Goal: Task Accomplishment & Management: Complete application form

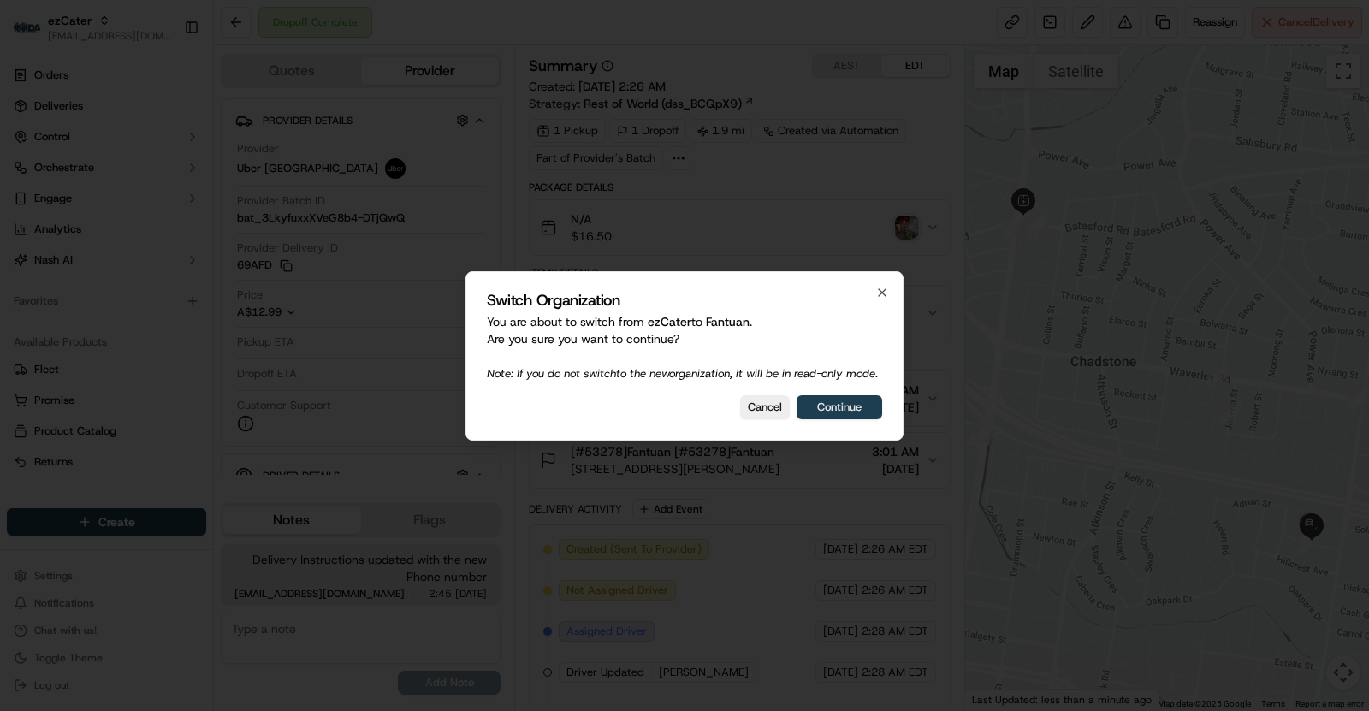
click at [832, 416] on button "Continue" at bounding box center [840, 407] width 86 height 24
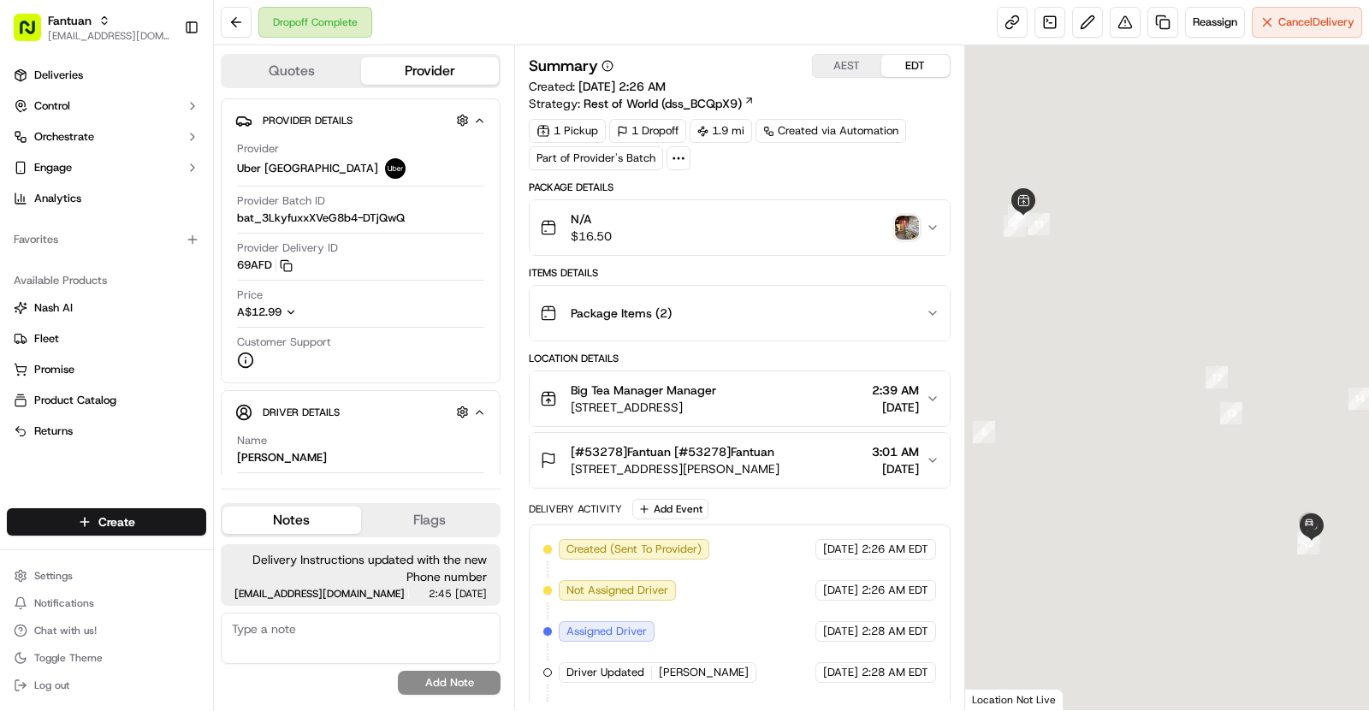
click at [119, 30] on span "[EMAIL_ADDRESS][DOMAIN_NAME]" at bounding box center [109, 36] width 122 height 14
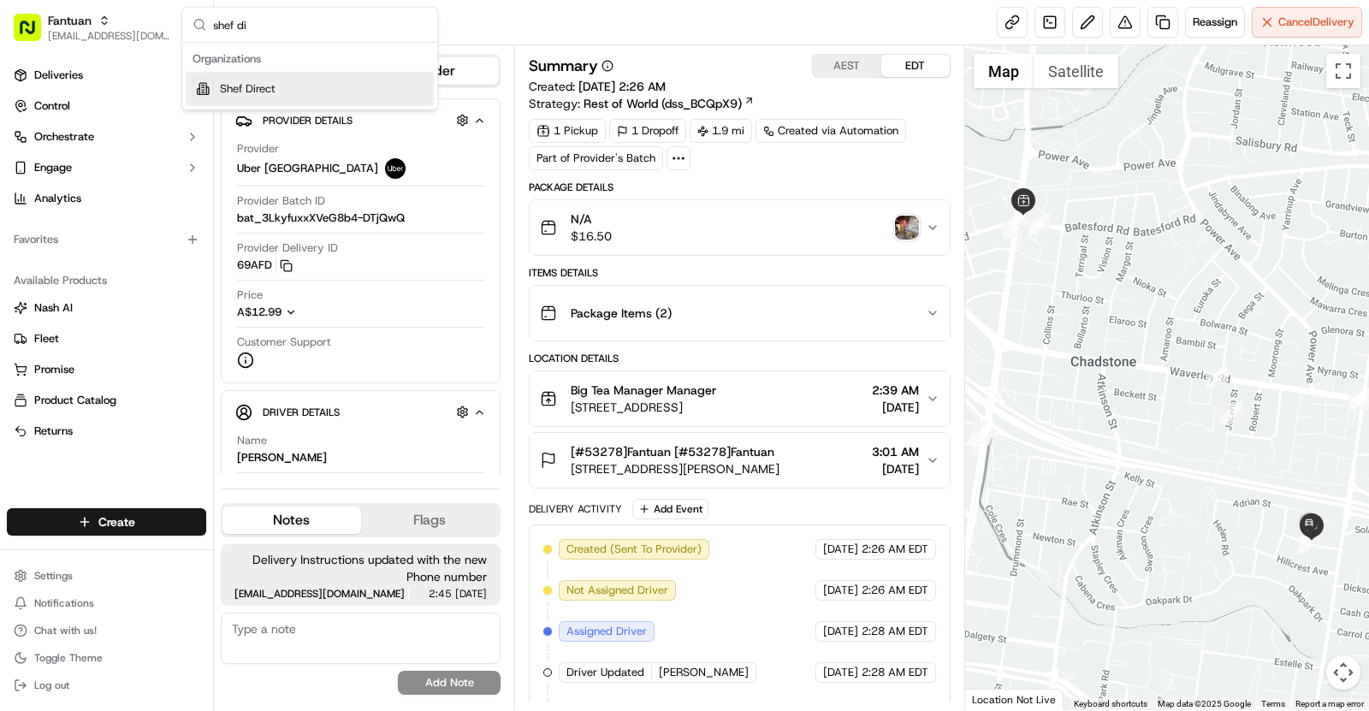
type input "shef di"
click at [267, 75] on div "Shef Direct" at bounding box center [310, 89] width 248 height 34
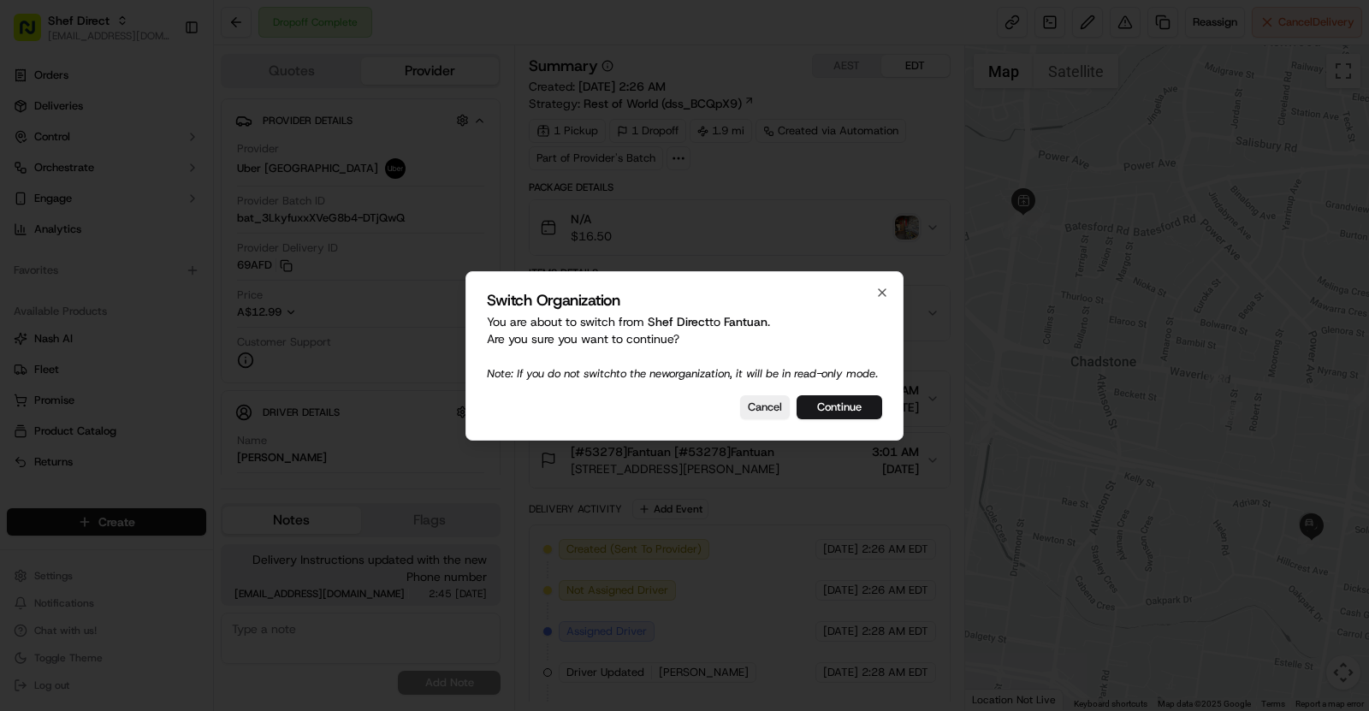
click at [766, 399] on div "Switch Organization You are about to switch from Shef Direct to Fantuan . Are y…" at bounding box center [684, 355] width 438 height 169
click at [773, 416] on button "Cancel" at bounding box center [765, 407] width 50 height 24
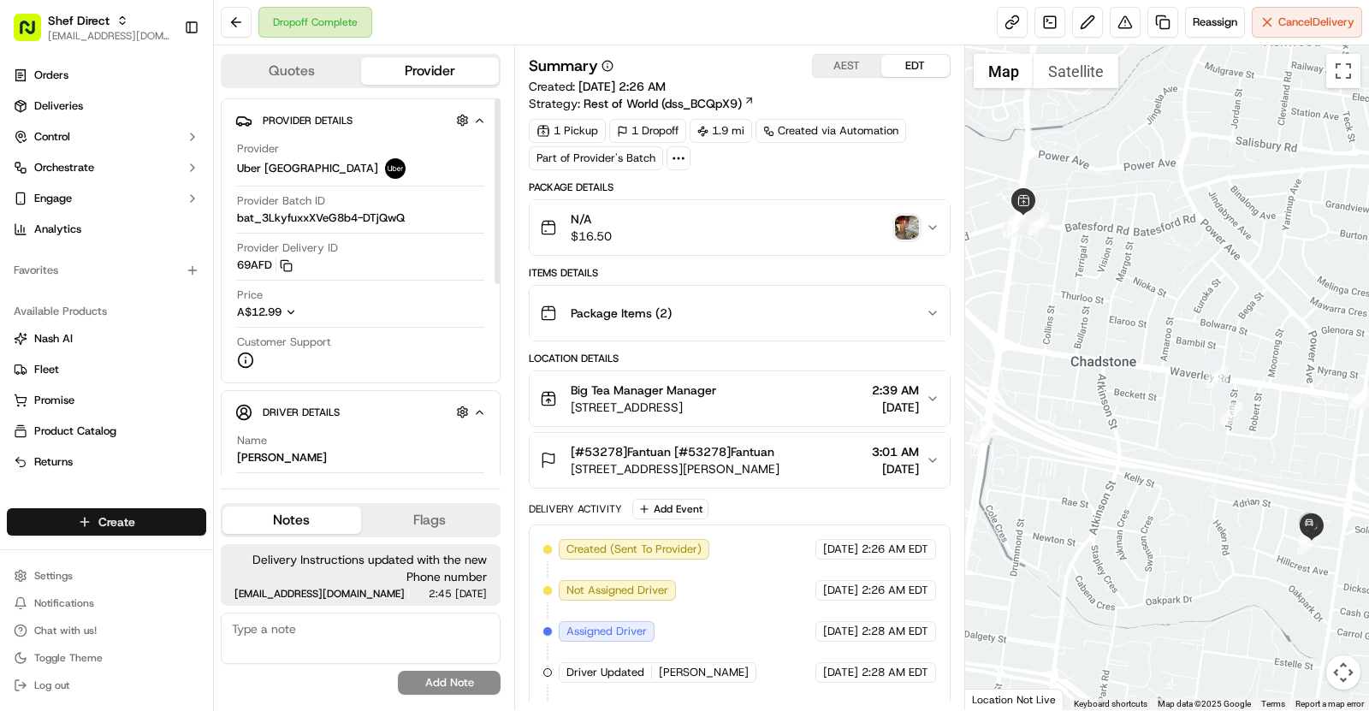
click at [168, 527] on html "Shef Direct asif@usenash.com Toggle Sidebar Orders Deliveries Control Orchestra…" at bounding box center [684, 355] width 1369 height 711
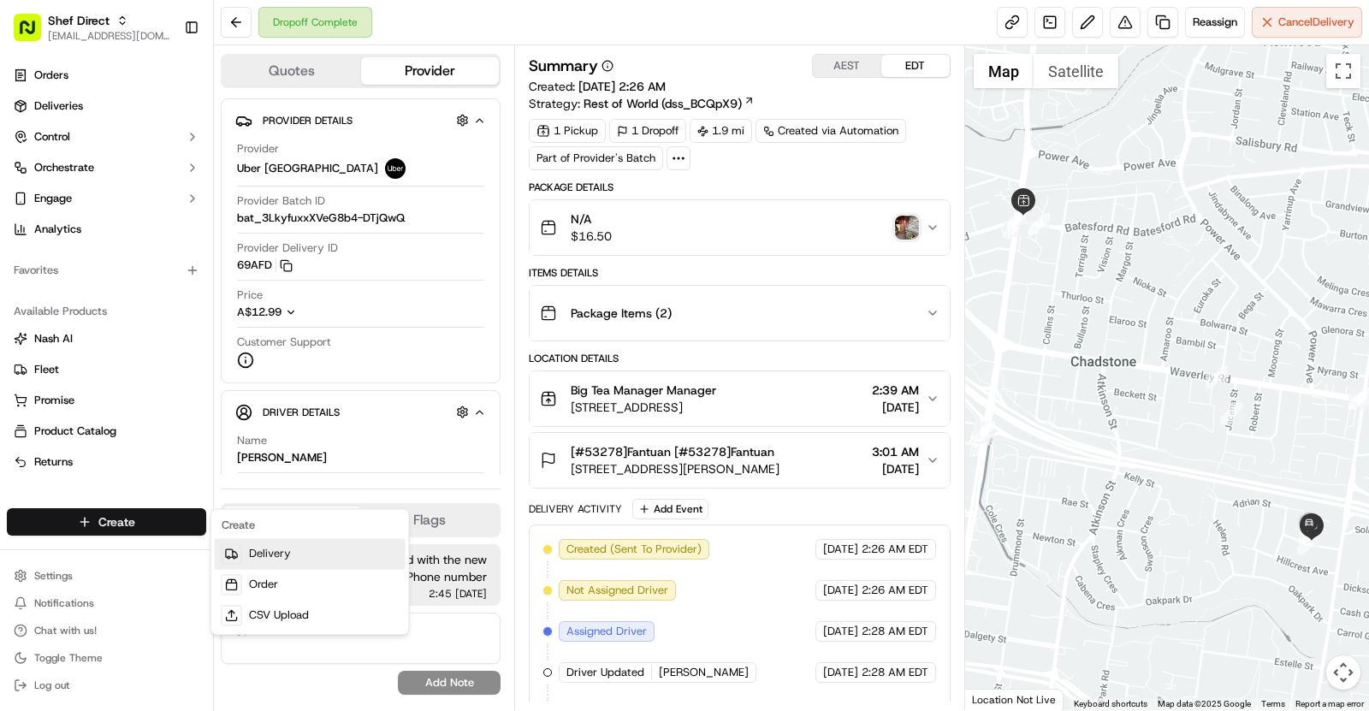
click at [264, 560] on link "Delivery" at bounding box center [310, 553] width 191 height 31
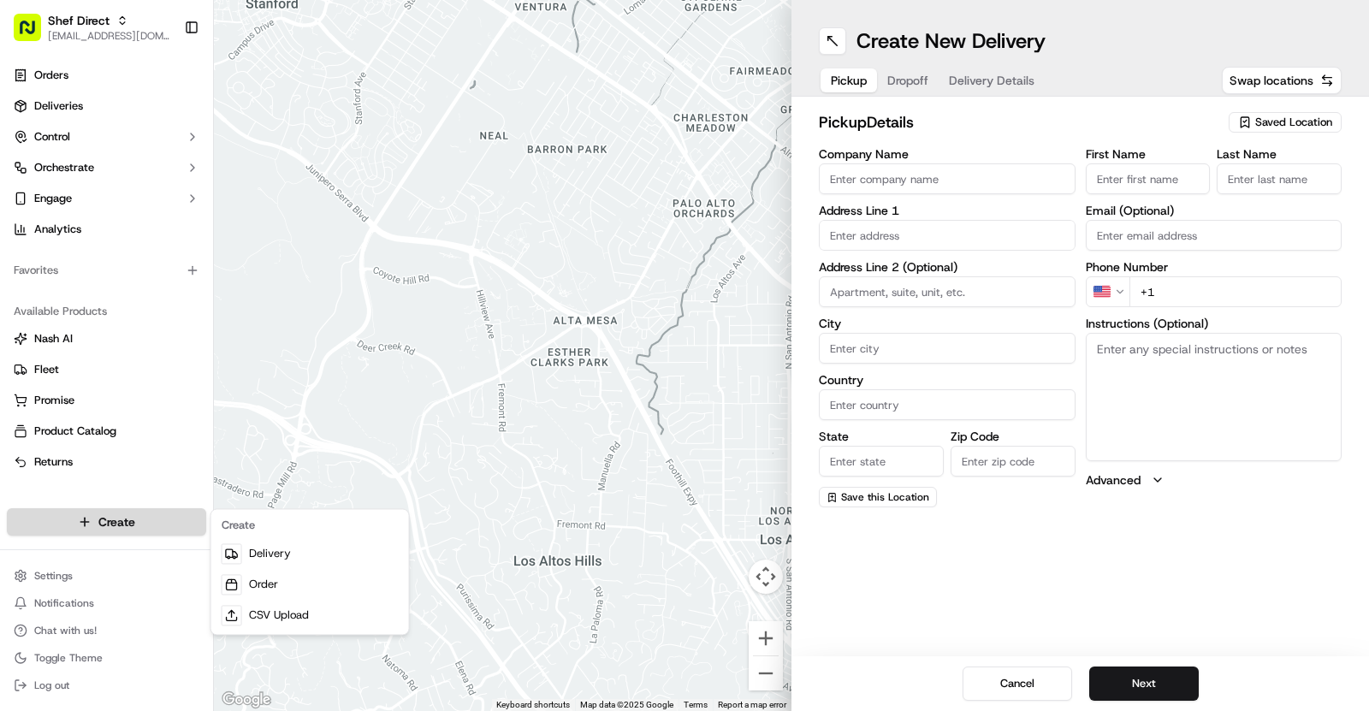
click at [157, 525] on html "Shef Direct asif@usenash.com Toggle Sidebar Orders Deliveries Control Orchestra…" at bounding box center [684, 355] width 1369 height 711
click at [291, 619] on link "CSV Upload" at bounding box center [310, 615] width 191 height 31
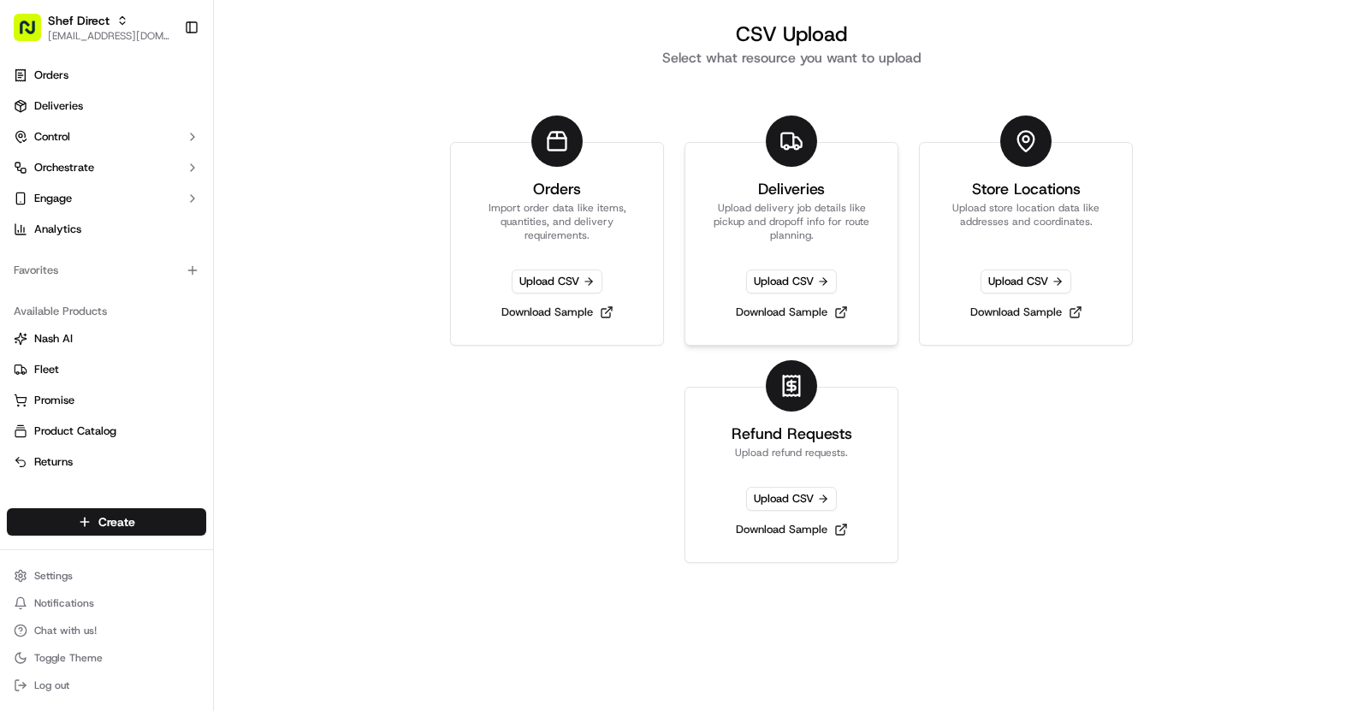
click at [882, 202] on link "Deliveries Upload delivery job details like pickup and dropoff info for route p…" at bounding box center [791, 244] width 214 height 204
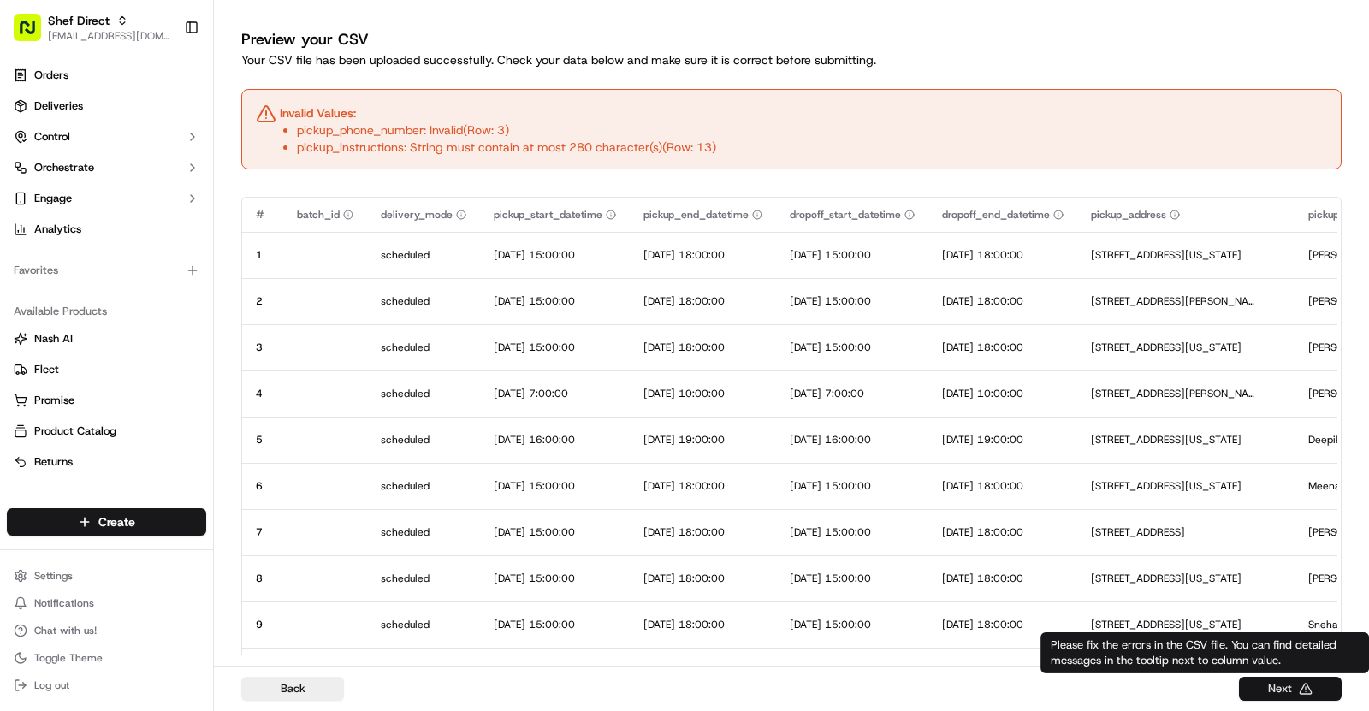
click at [1294, 683] on button "Next" at bounding box center [1290, 689] width 103 height 24
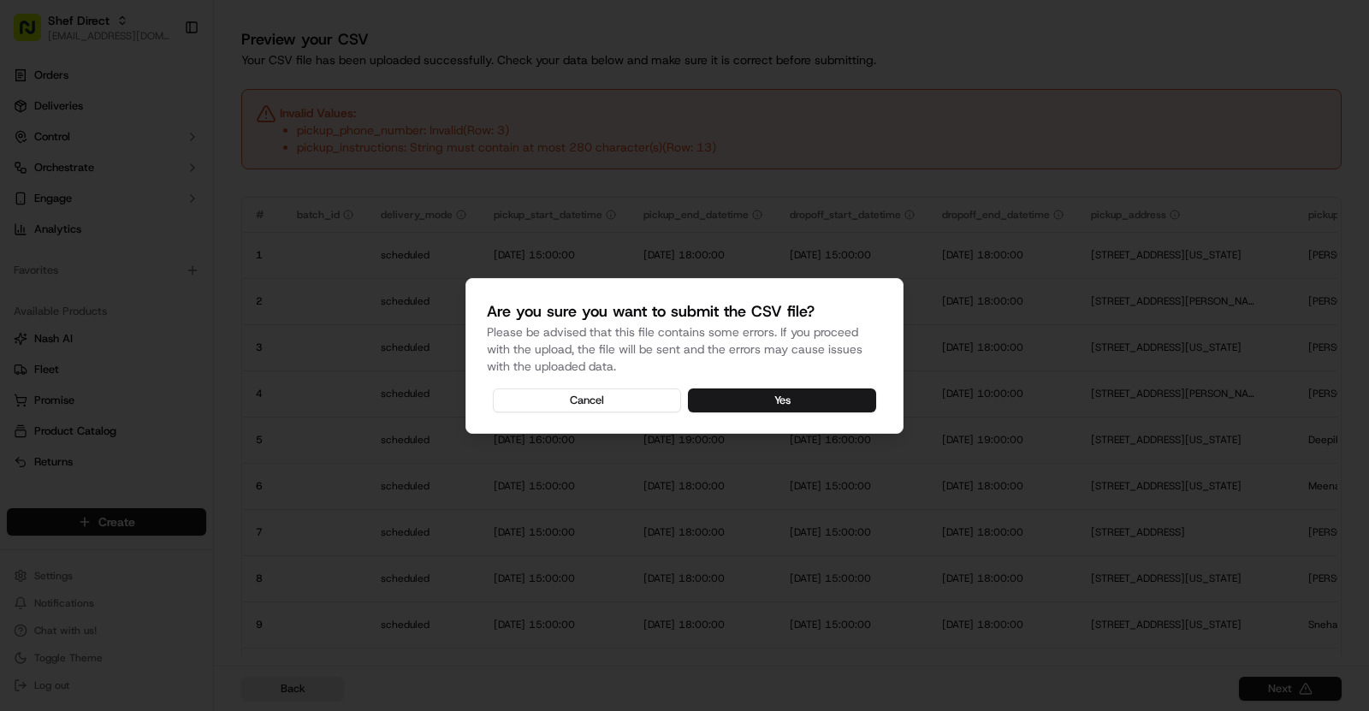
click at [803, 379] on div "Are you sure you want to submit the CSV file? Please be advised that this file …" at bounding box center [684, 356] width 438 height 156
click at [807, 390] on button "Yes" at bounding box center [782, 400] width 188 height 24
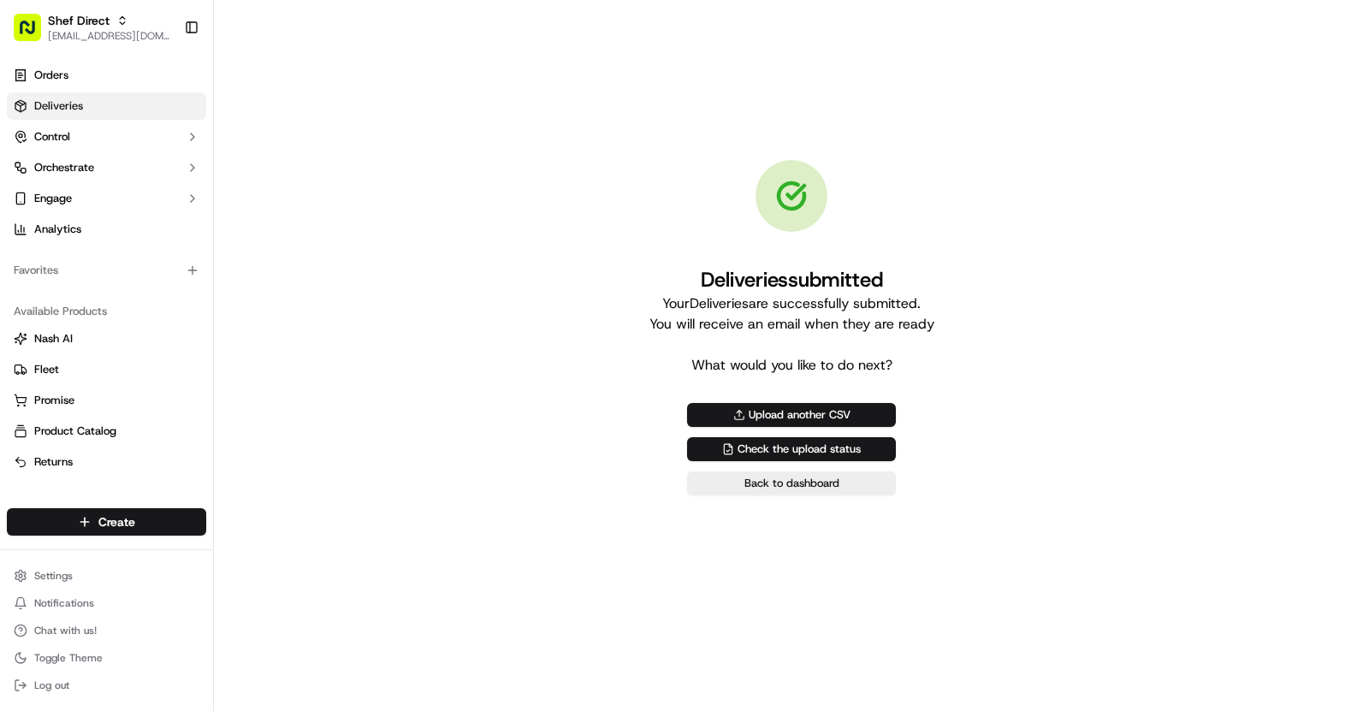
click at [82, 117] on link "Deliveries" at bounding box center [106, 105] width 199 height 27
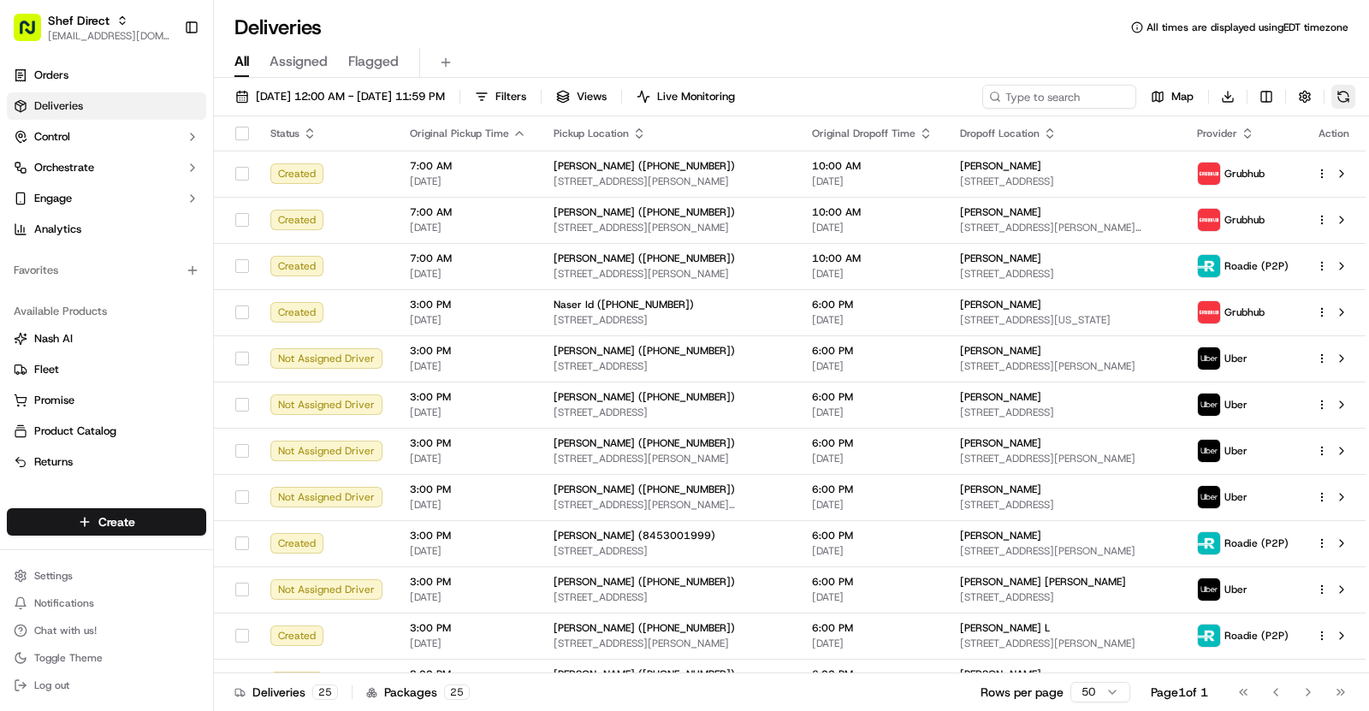
click at [1350, 96] on button at bounding box center [1343, 97] width 24 height 24
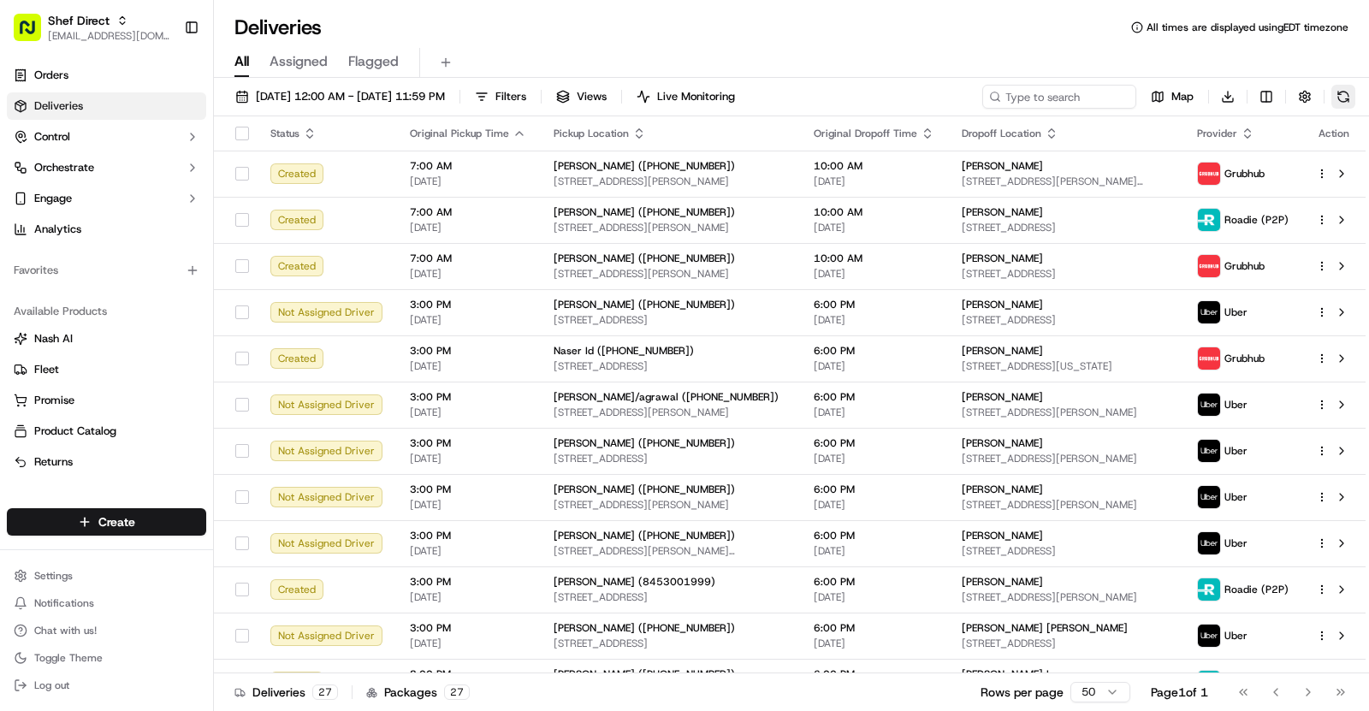
click at [1342, 94] on button at bounding box center [1343, 97] width 24 height 24
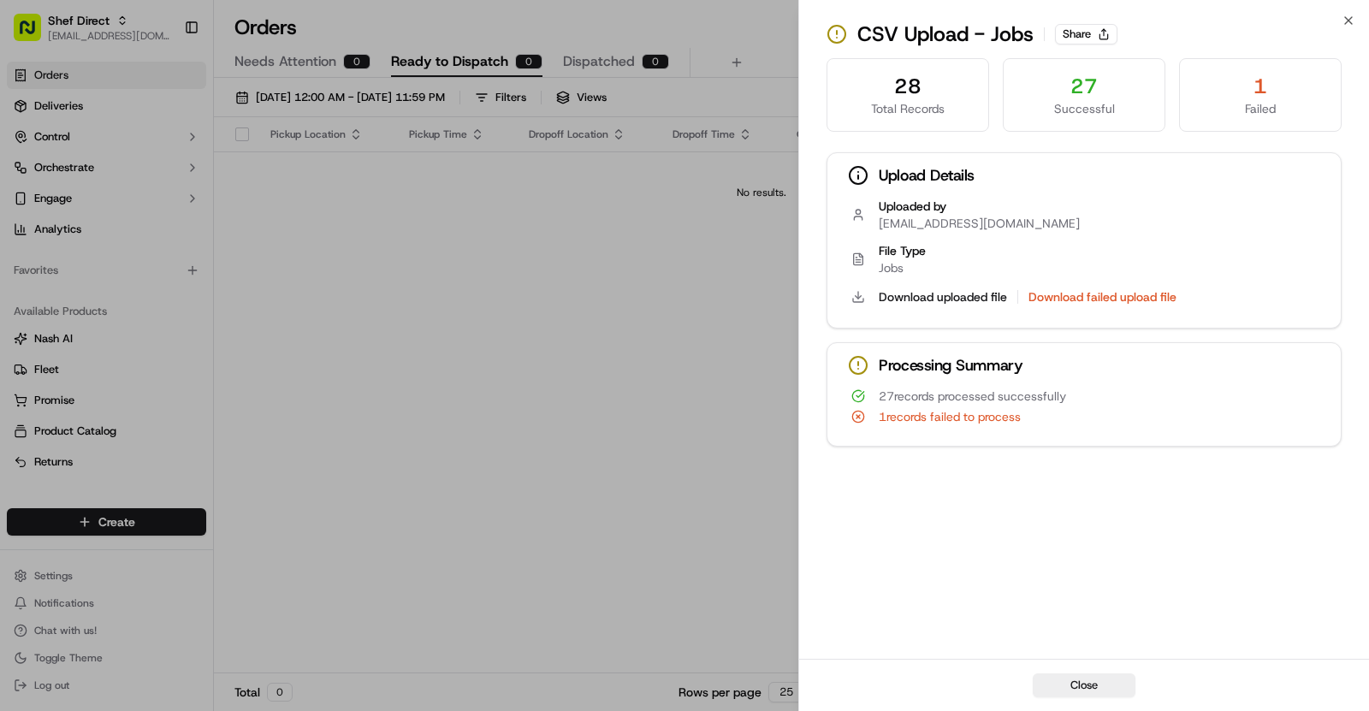
click at [1261, 105] on div "Failed" at bounding box center [1260, 108] width 133 height 17
click at [1086, 105] on div "Successful" at bounding box center [1083, 108] width 133 height 17
click at [879, 105] on div "Total Records" at bounding box center [907, 108] width 133 height 17
click at [1109, 287] on div "Download failed upload file" at bounding box center [1102, 297] width 148 height 21
click at [1108, 296] on button "Download failed upload file" at bounding box center [1102, 296] width 148 height 17
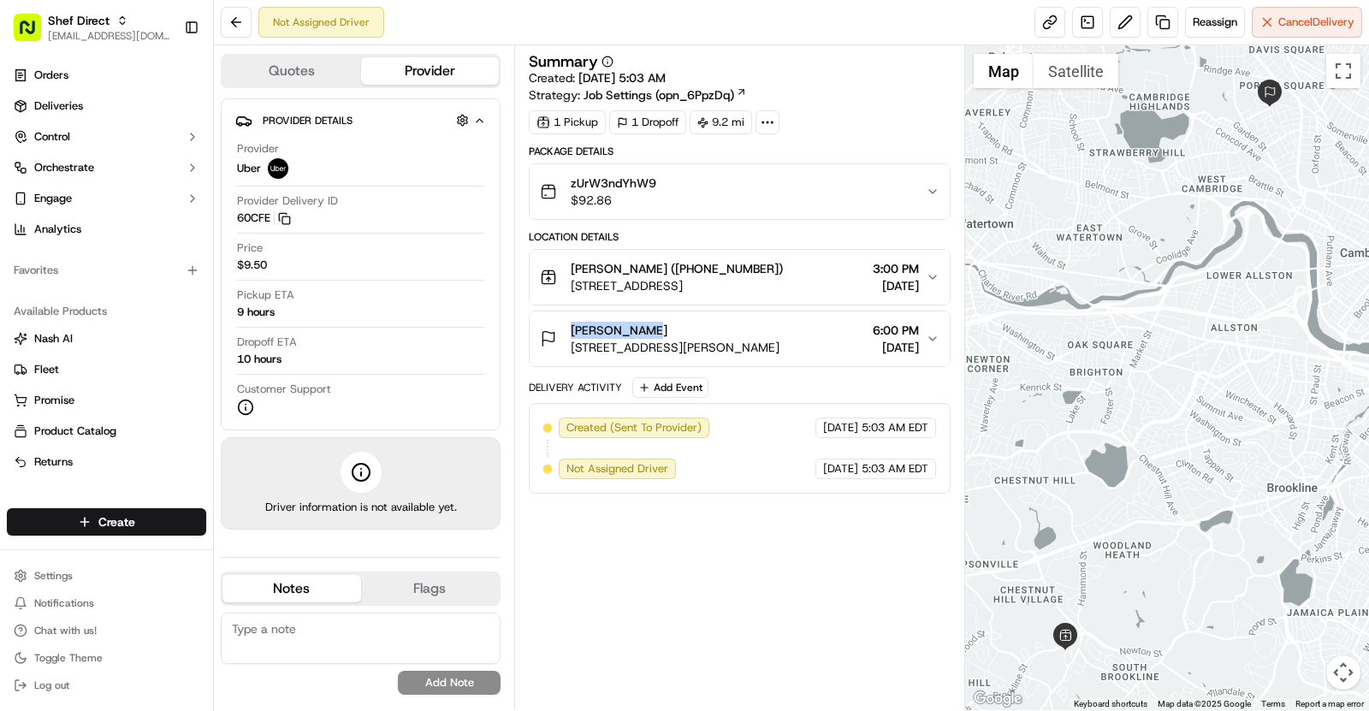
drag, startPoint x: 565, startPoint y: 326, endPoint x: 652, endPoint y: 328, distance: 87.3
click at [652, 328] on div "Shreya Saraf 2 Hubbard Ave, Cambridge, MA 02140, USA" at bounding box center [660, 339] width 240 height 34
copy span "Shreya Saraf"
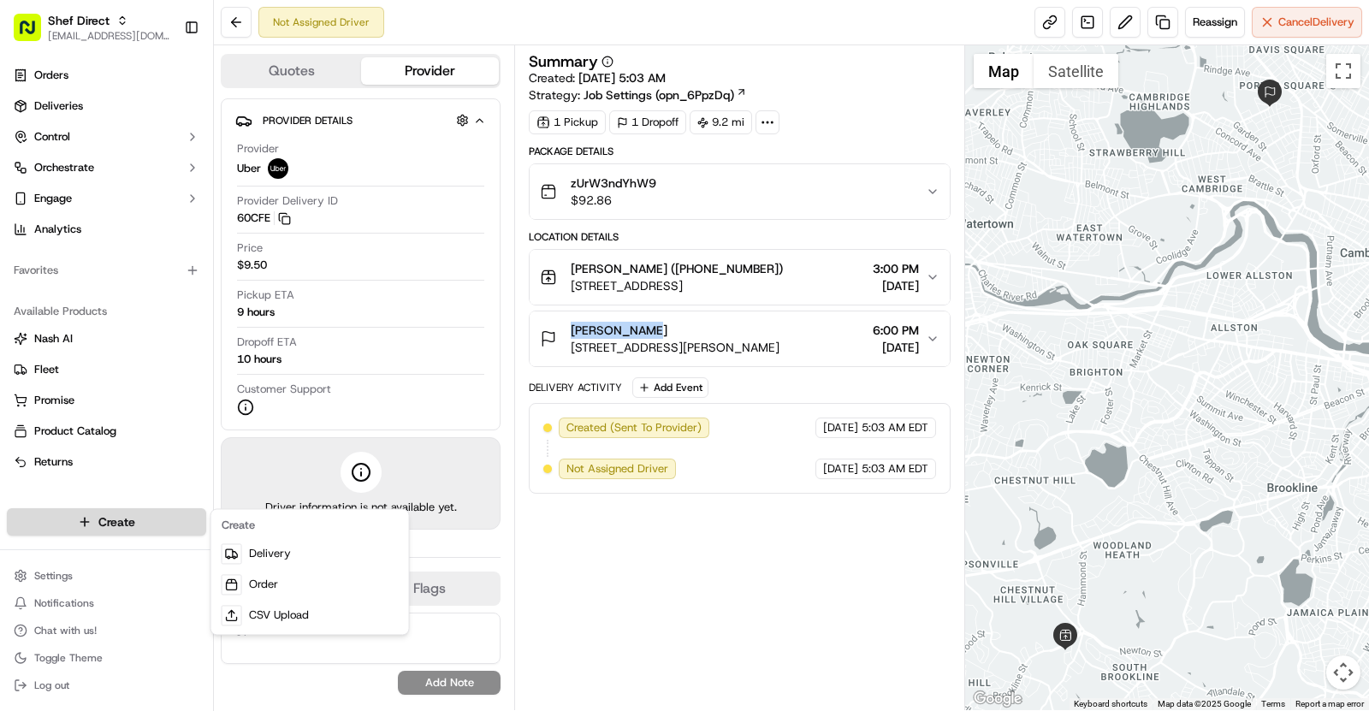
click at [157, 508] on html "Shef Direct asif@usenash.com Toggle Sidebar Orders Deliveries Control Orchestra…" at bounding box center [684, 355] width 1369 height 711
click at [336, 619] on link "CSV Upload" at bounding box center [310, 615] width 191 height 31
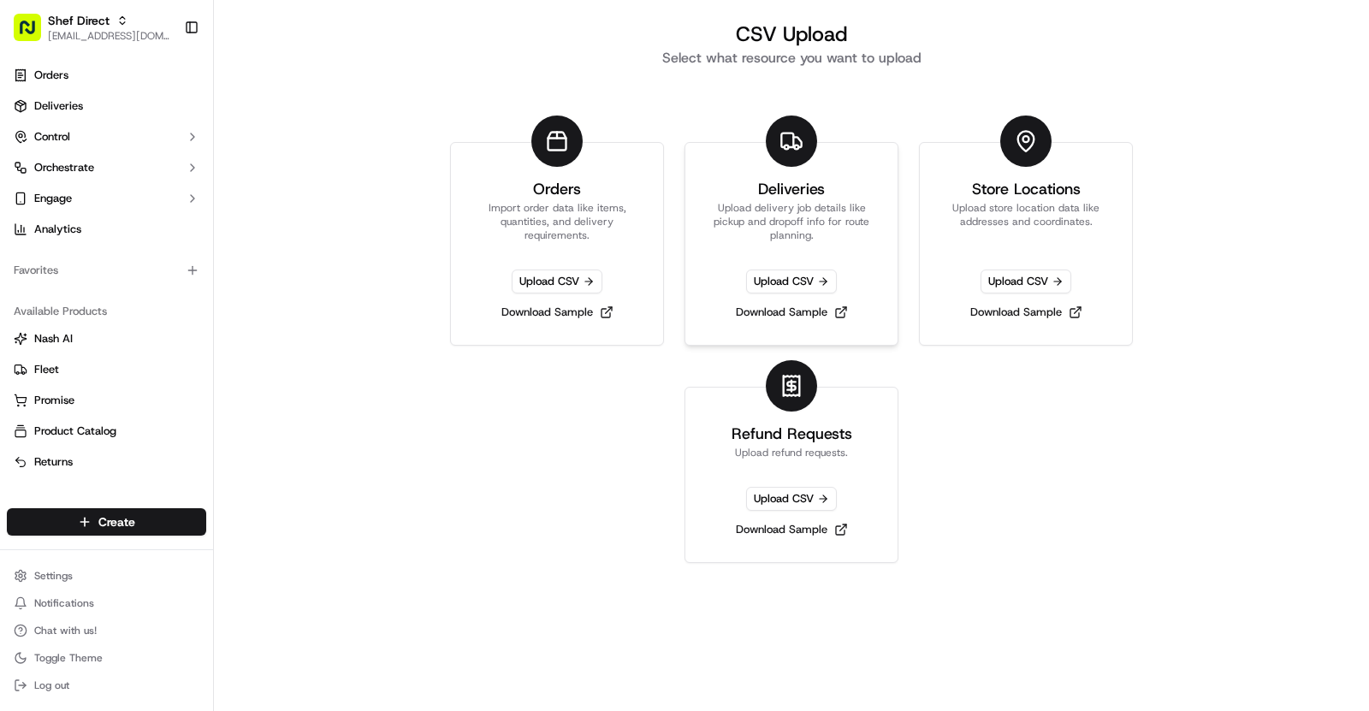
click at [870, 171] on link "Deliveries Upload delivery job details like pickup and dropoff info for route p…" at bounding box center [791, 244] width 214 height 204
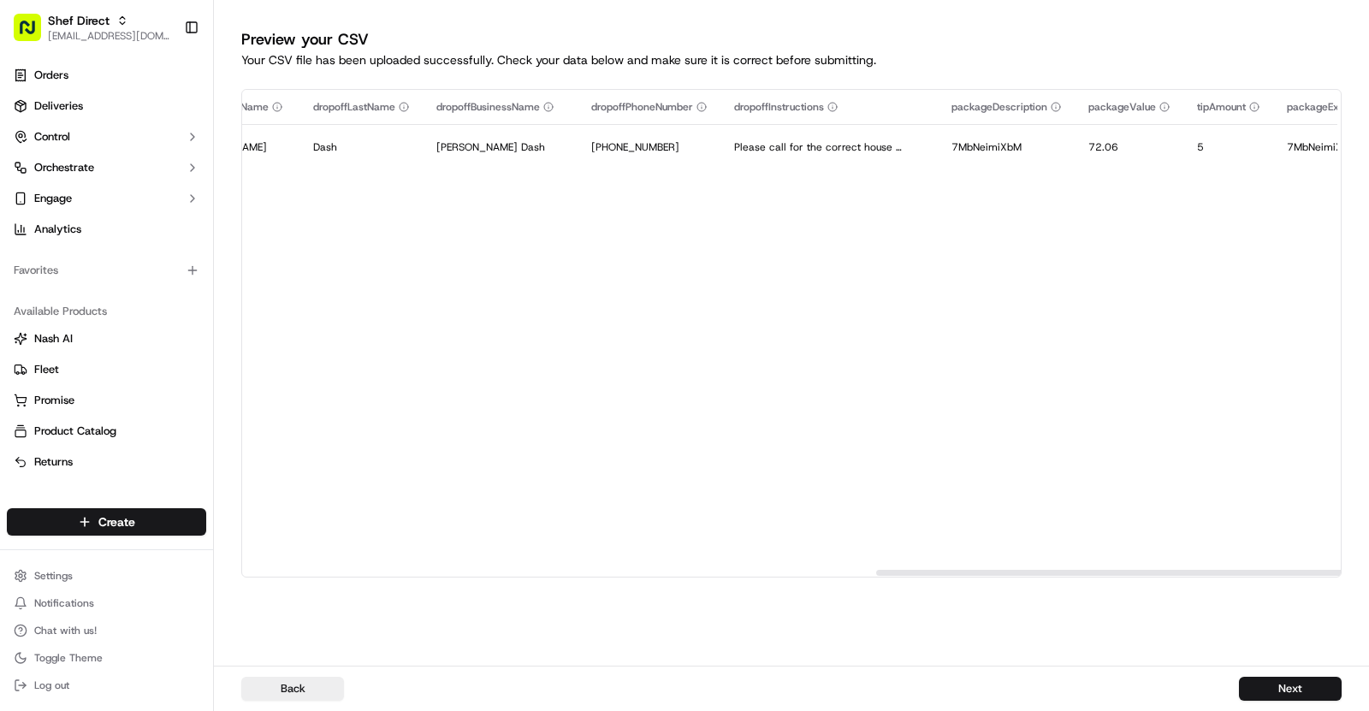
scroll to position [0, 2728]
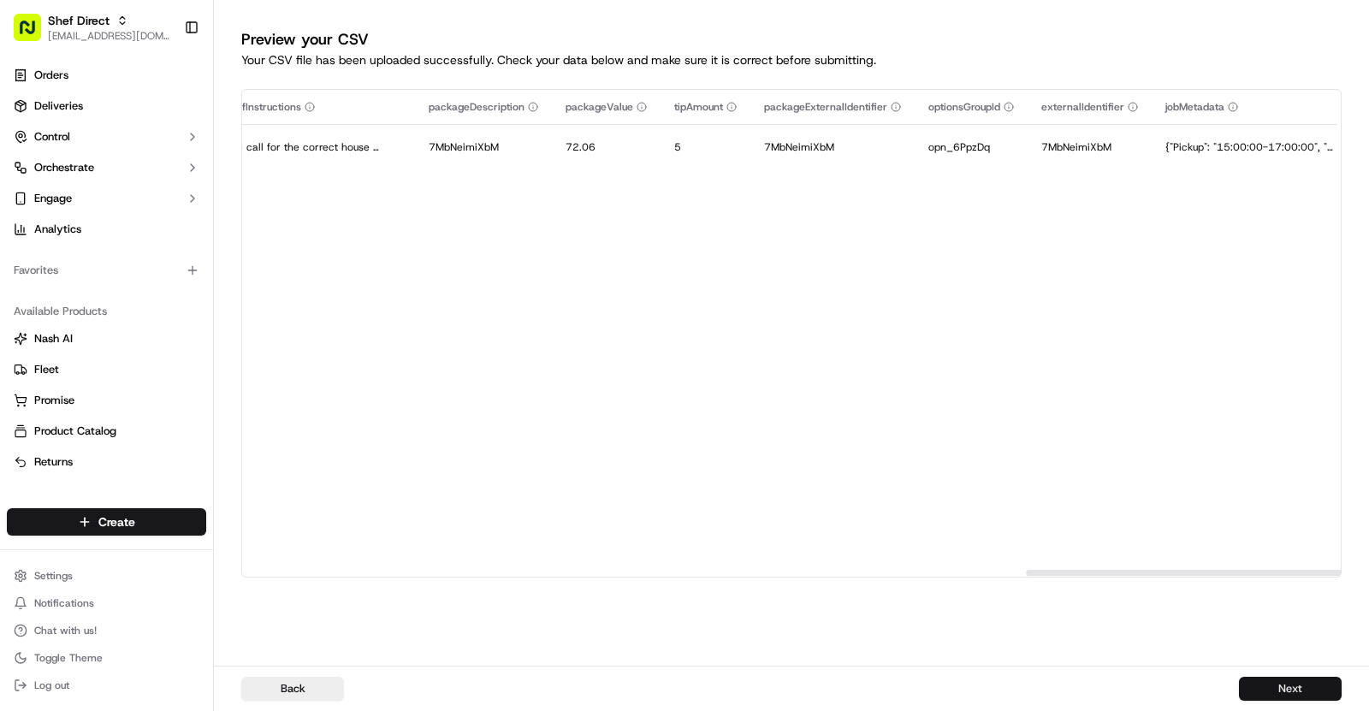
click at [1285, 687] on button "Next" at bounding box center [1290, 689] width 103 height 24
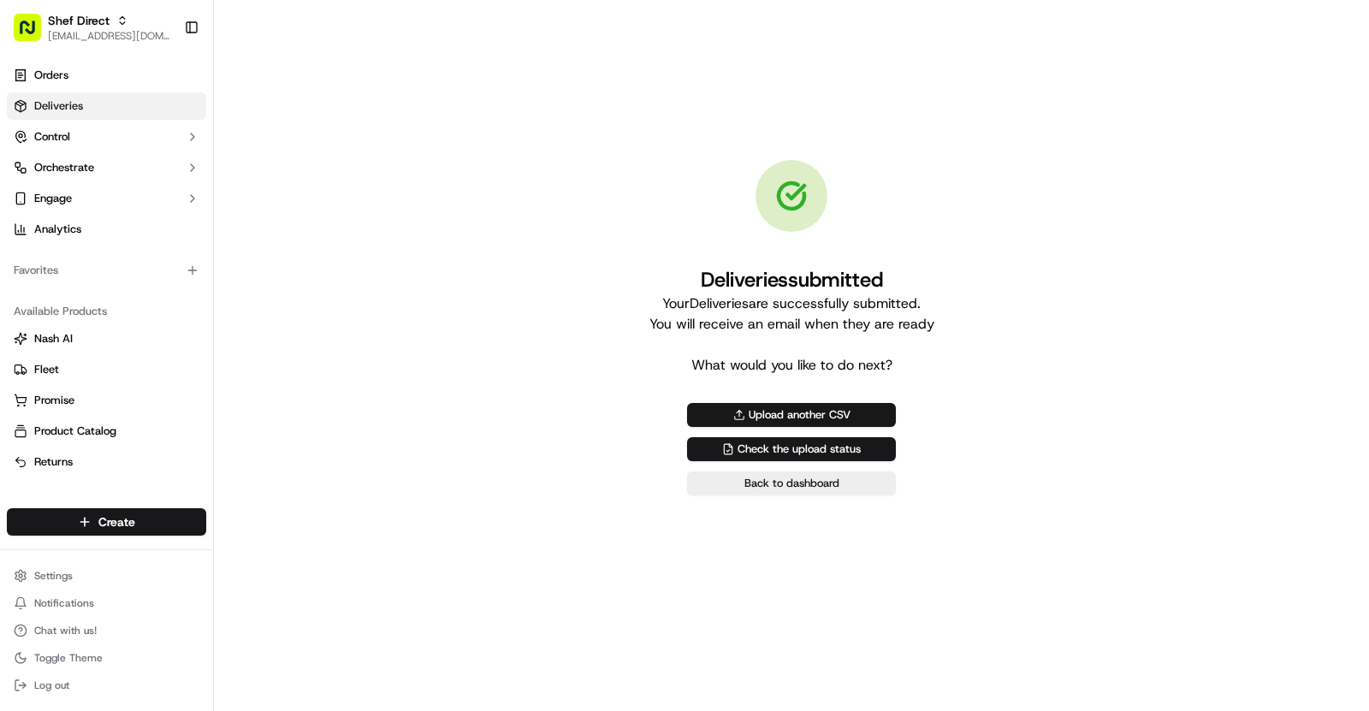
click at [79, 113] on span "Deliveries" at bounding box center [58, 105] width 49 height 15
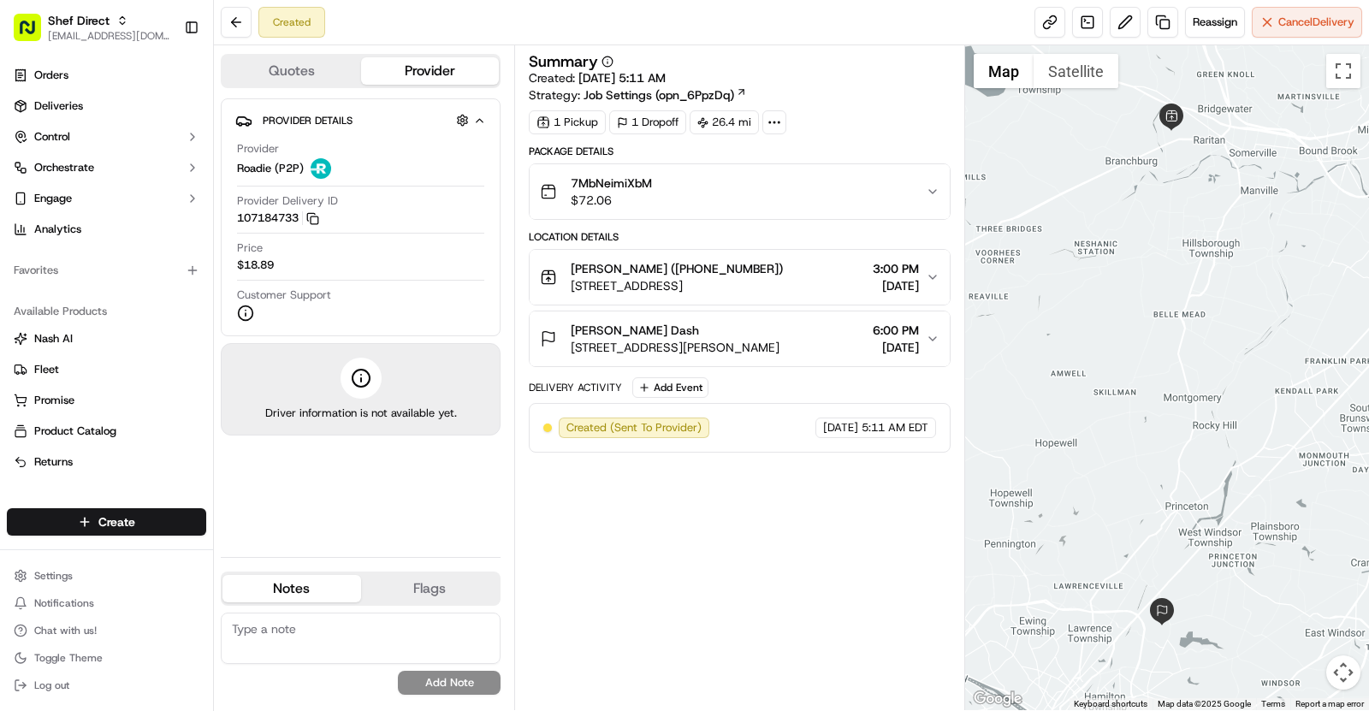
click at [731, 330] on div "[PERSON_NAME] Dash" at bounding box center [675, 330] width 209 height 17
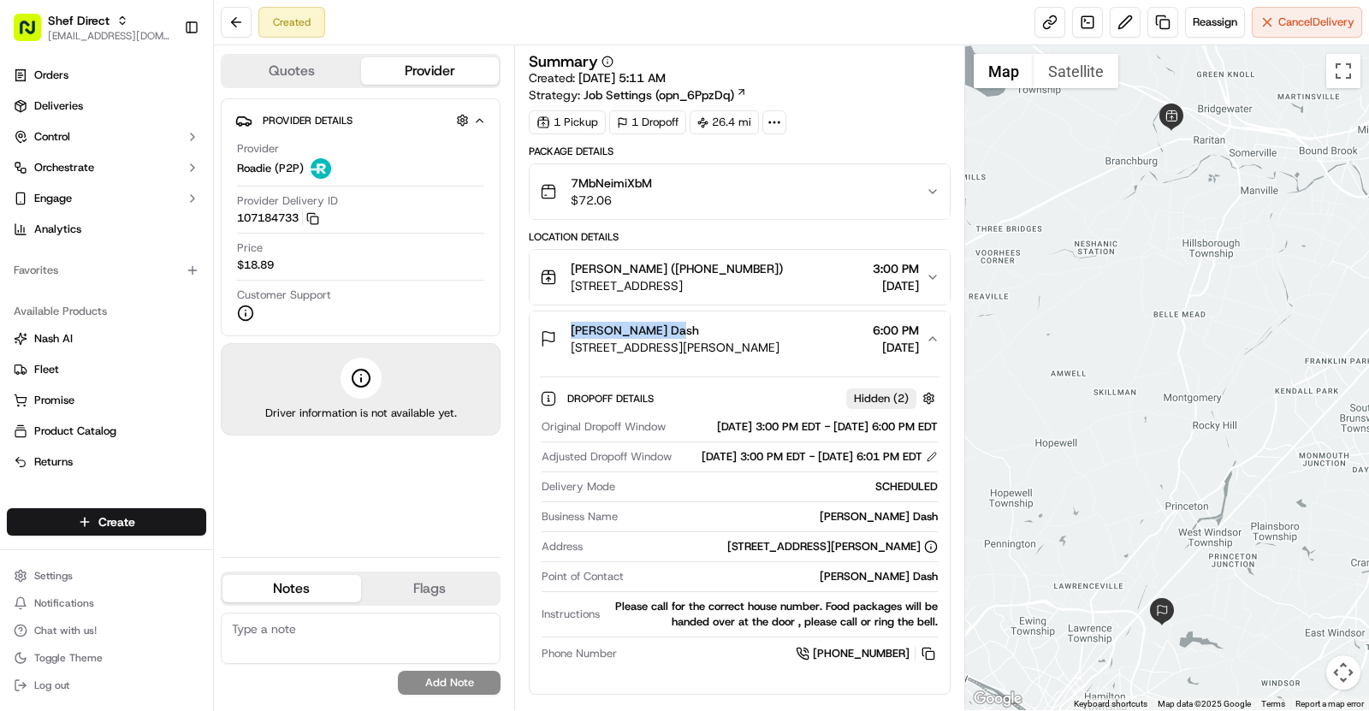
drag, startPoint x: 572, startPoint y: 324, endPoint x: 702, endPoint y: 325, distance: 130.1
click at [702, 325] on div "Soumyashree Dash" at bounding box center [675, 330] width 209 height 17
copy span "Soumyashree Dash"
click at [783, 282] on span "1003 Bayley Ct, Bridgewater, NJ 08807, USA" at bounding box center [677, 285] width 212 height 17
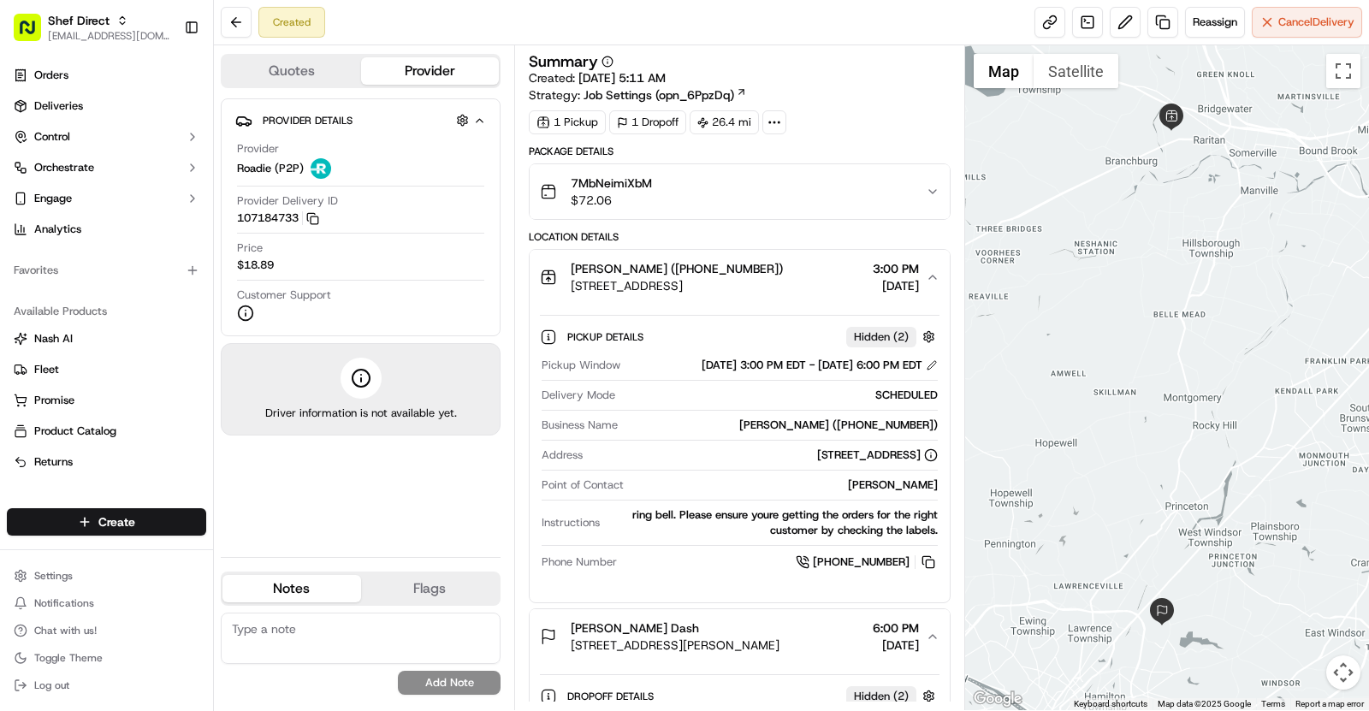
click at [750, 216] on button "7MbNeimiXbM $72.06" at bounding box center [740, 191] width 420 height 55
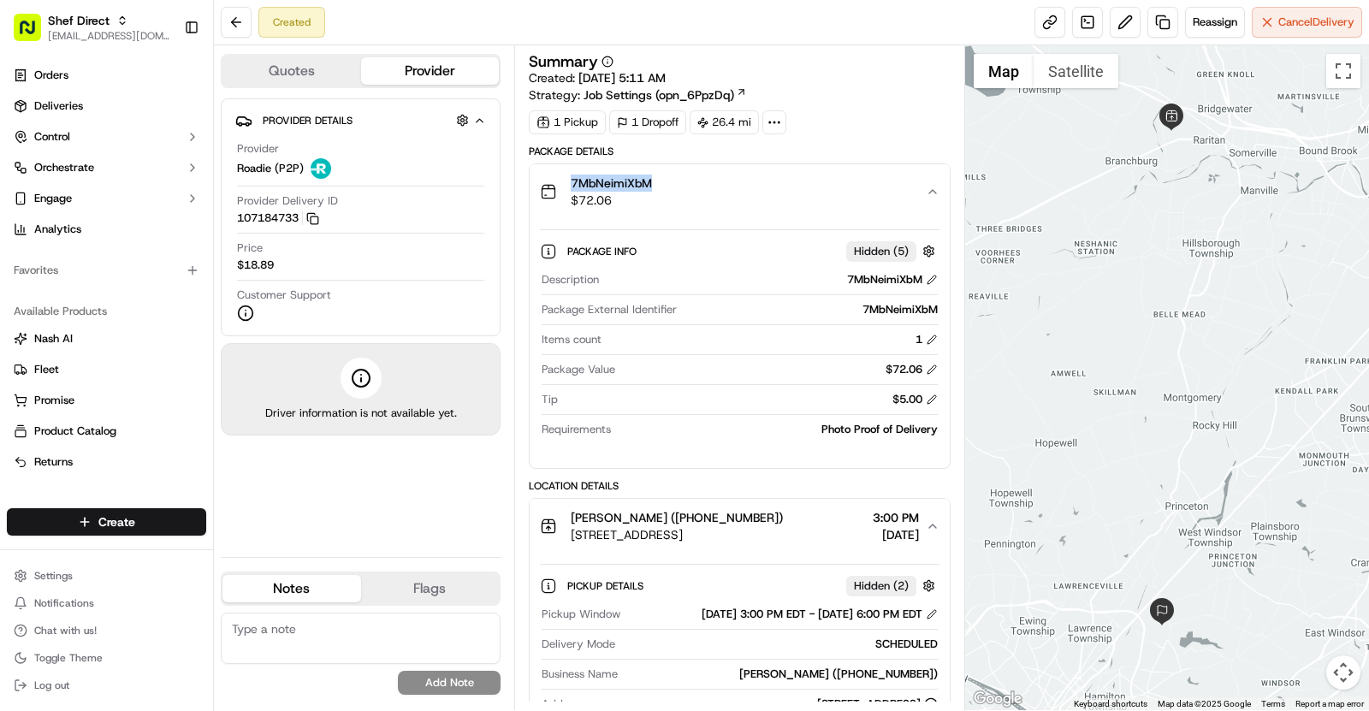
drag, startPoint x: 694, startPoint y: 186, endPoint x: 559, endPoint y: 187, distance: 135.2
click at [559, 187] on div "7MbNeimiXbM $72.06" at bounding box center [733, 192] width 386 height 34
copy span "7MbNeimiXbM"
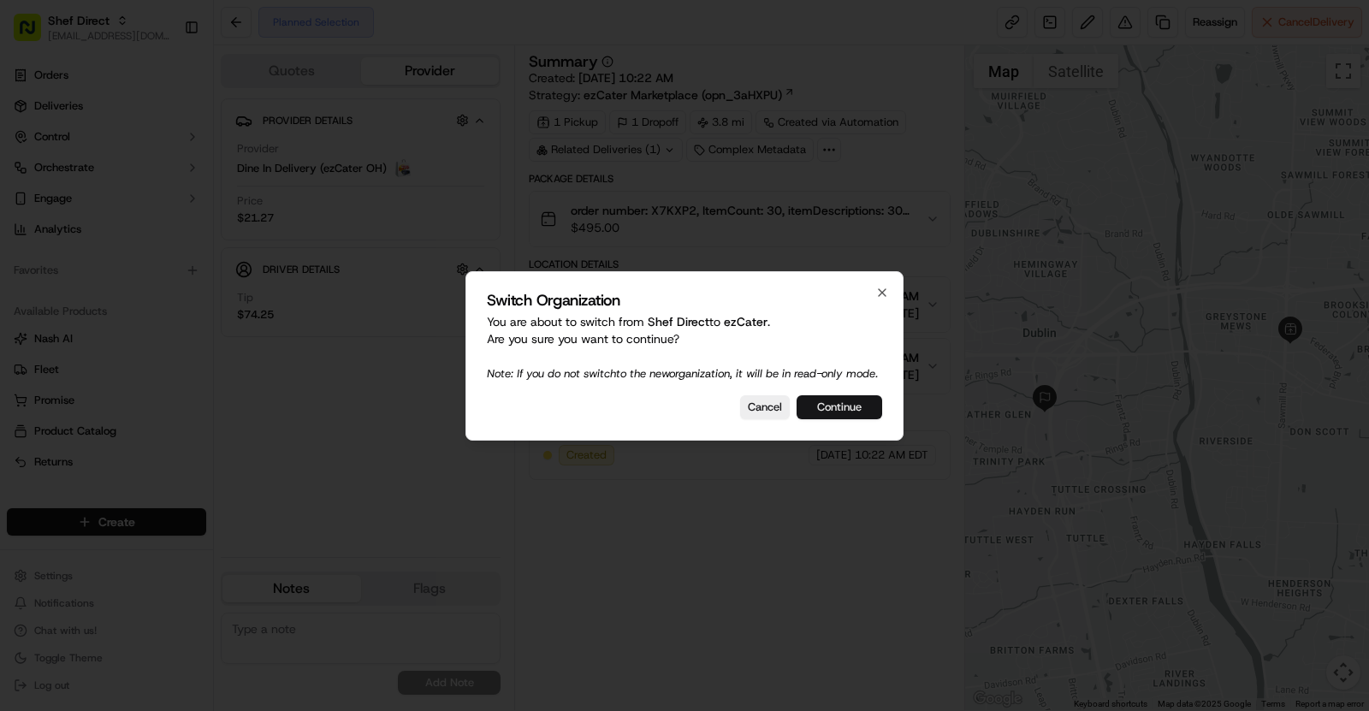
click at [832, 406] on button "Continue" at bounding box center [840, 407] width 86 height 24
